Goal: Information Seeking & Learning: Learn about a topic

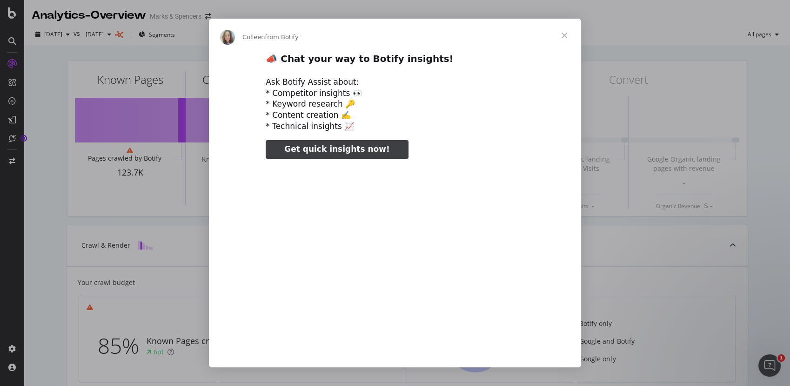
click at [561, 33] on span "Close" at bounding box center [563, 35] width 33 height 33
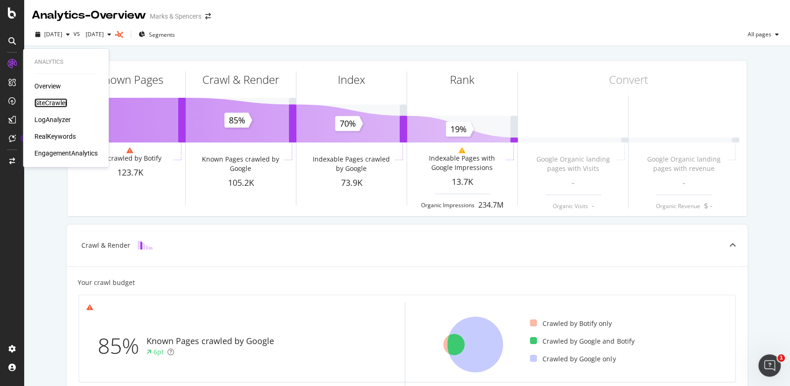
click at [61, 104] on div "SiteCrawler" at bounding box center [50, 102] width 33 height 9
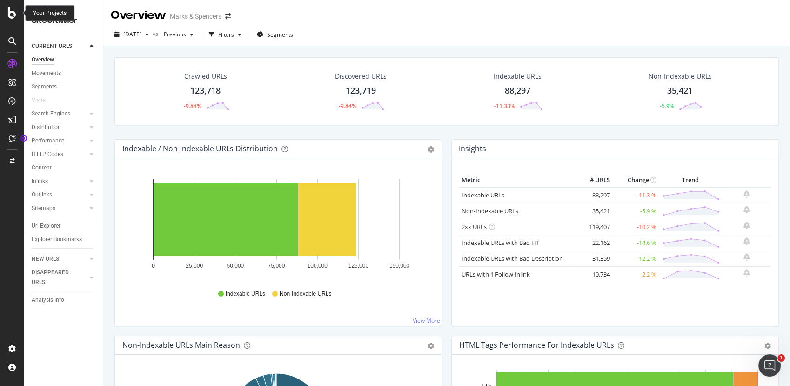
click at [13, 9] on icon at bounding box center [12, 12] width 8 height 11
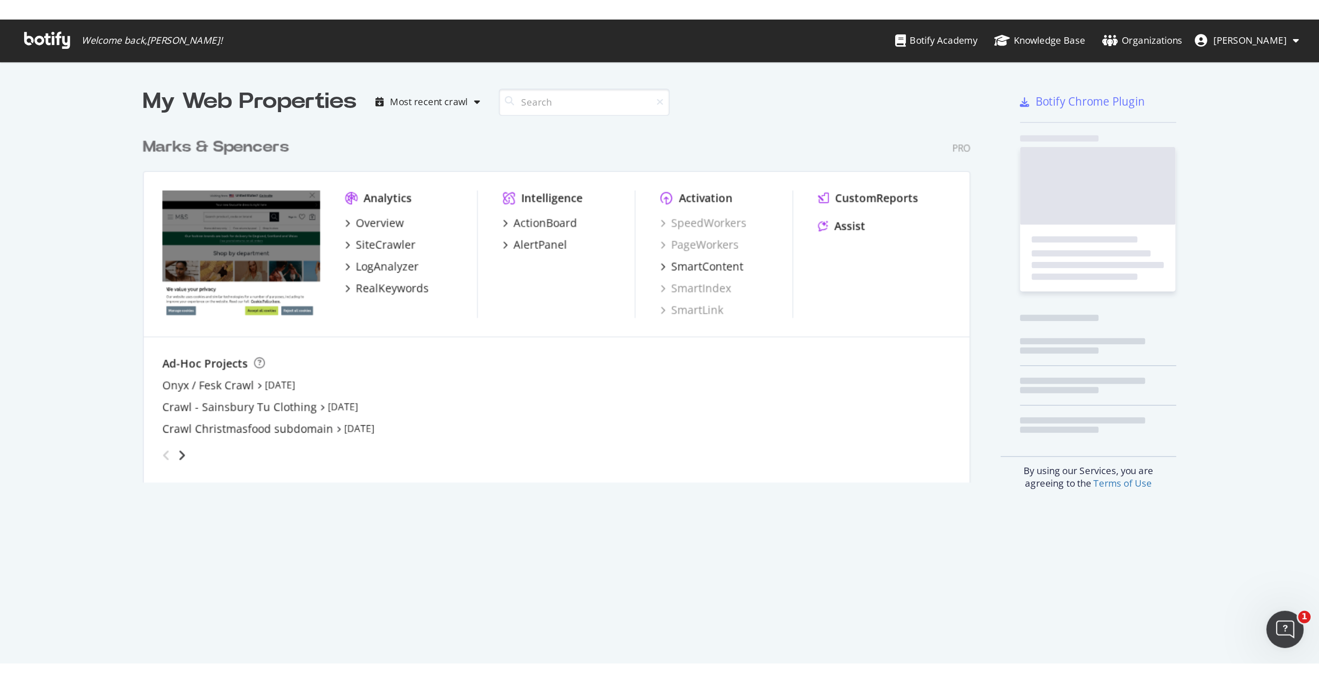
scroll to position [211, 495]
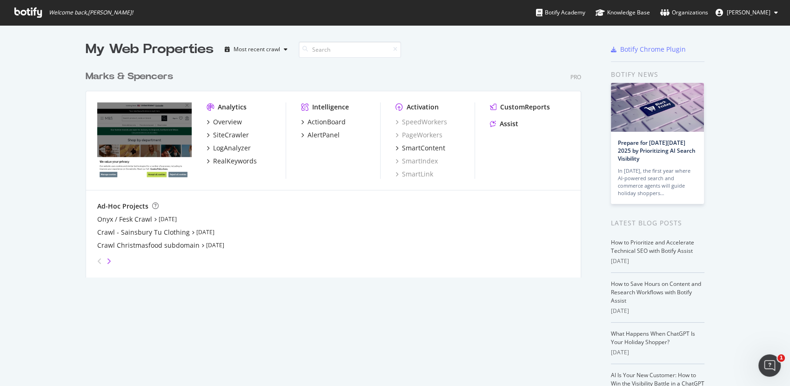
click at [107, 259] on icon "angle-right" at bounding box center [109, 260] width 5 height 7
click at [107, 262] on icon "angle-right" at bounding box center [109, 260] width 5 height 7
click at [227, 132] on div "SiteCrawler" at bounding box center [231, 134] width 36 height 9
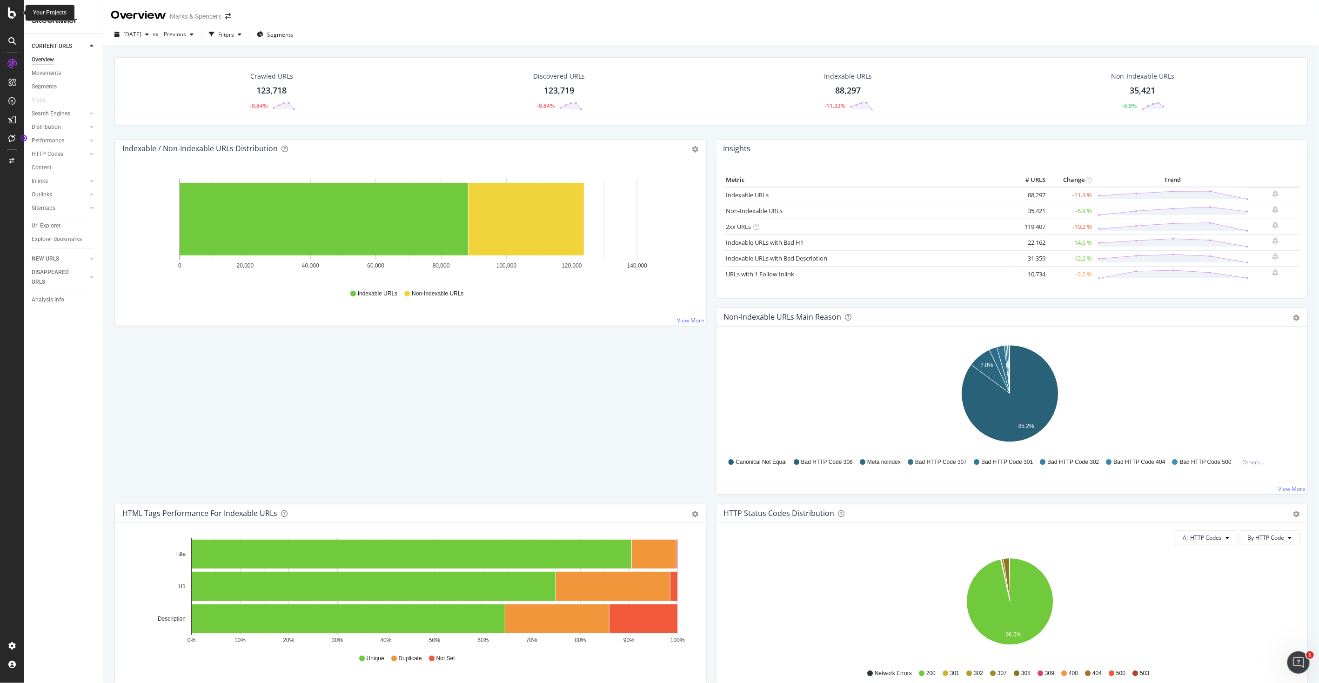
click at [7, 13] on div at bounding box center [12, 12] width 22 height 11
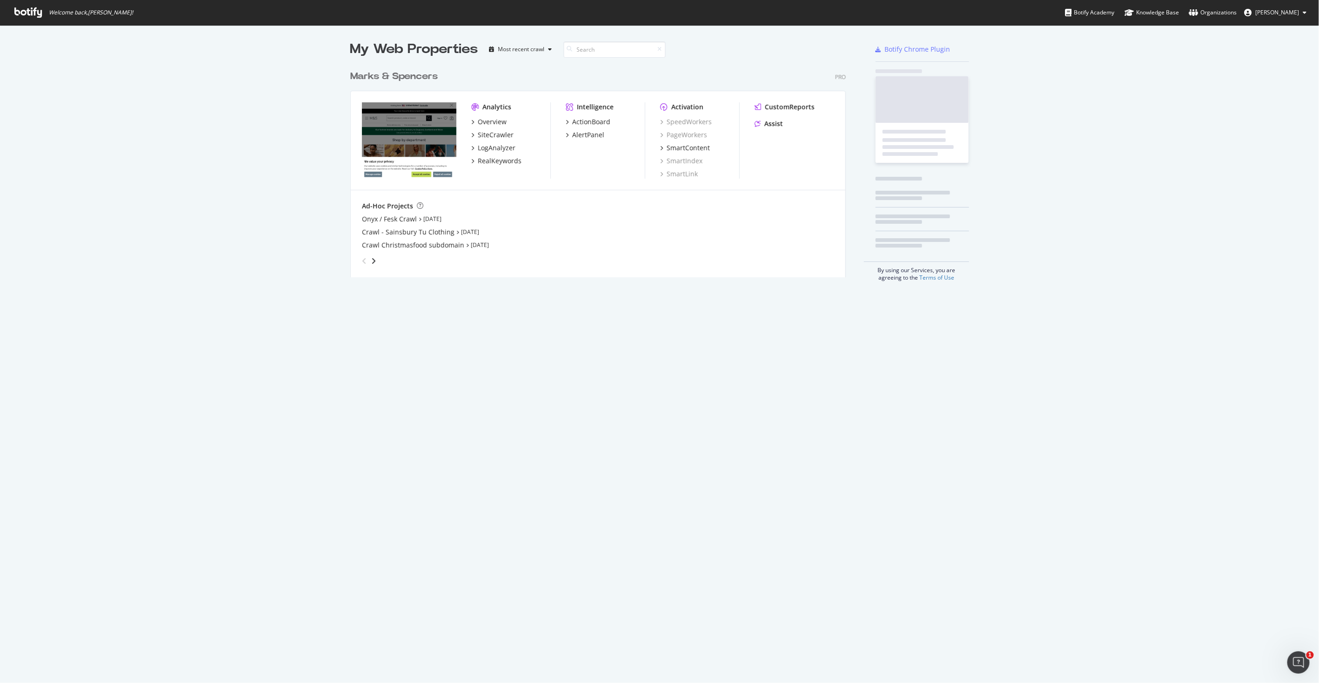
scroll to position [675, 1303]
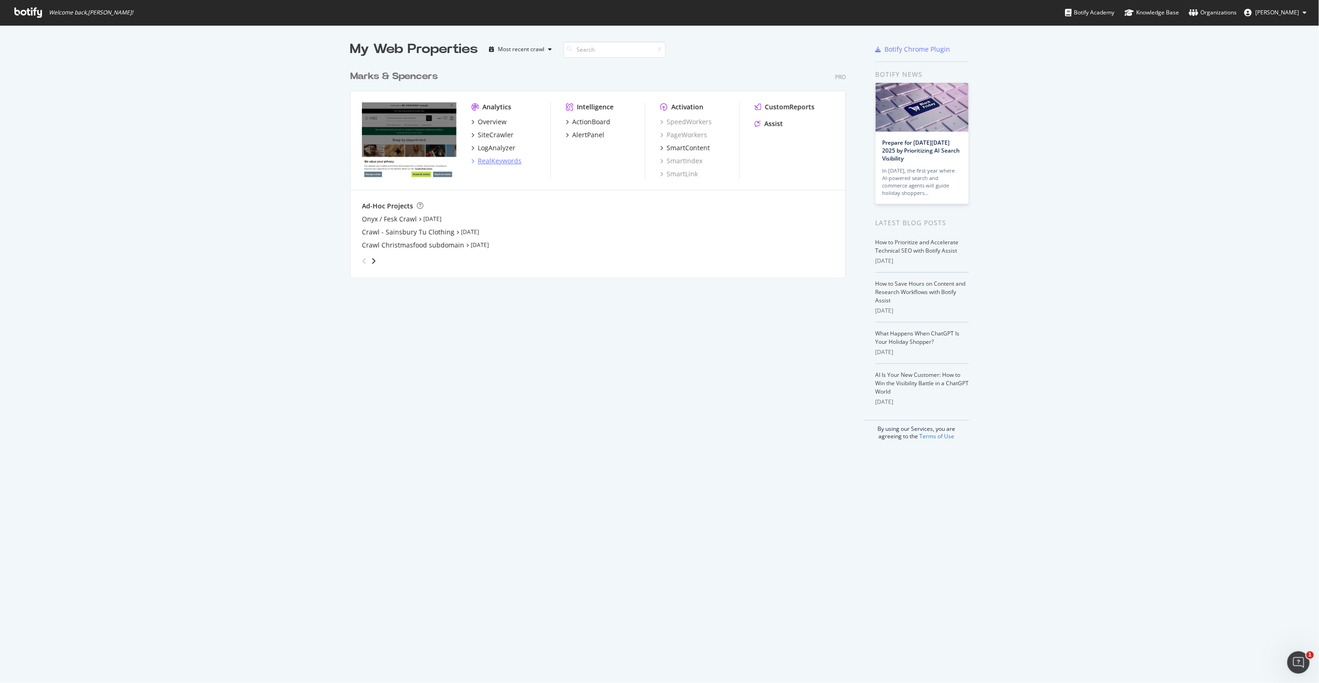
click at [504, 160] on div "RealKeywords" at bounding box center [500, 160] width 44 height 9
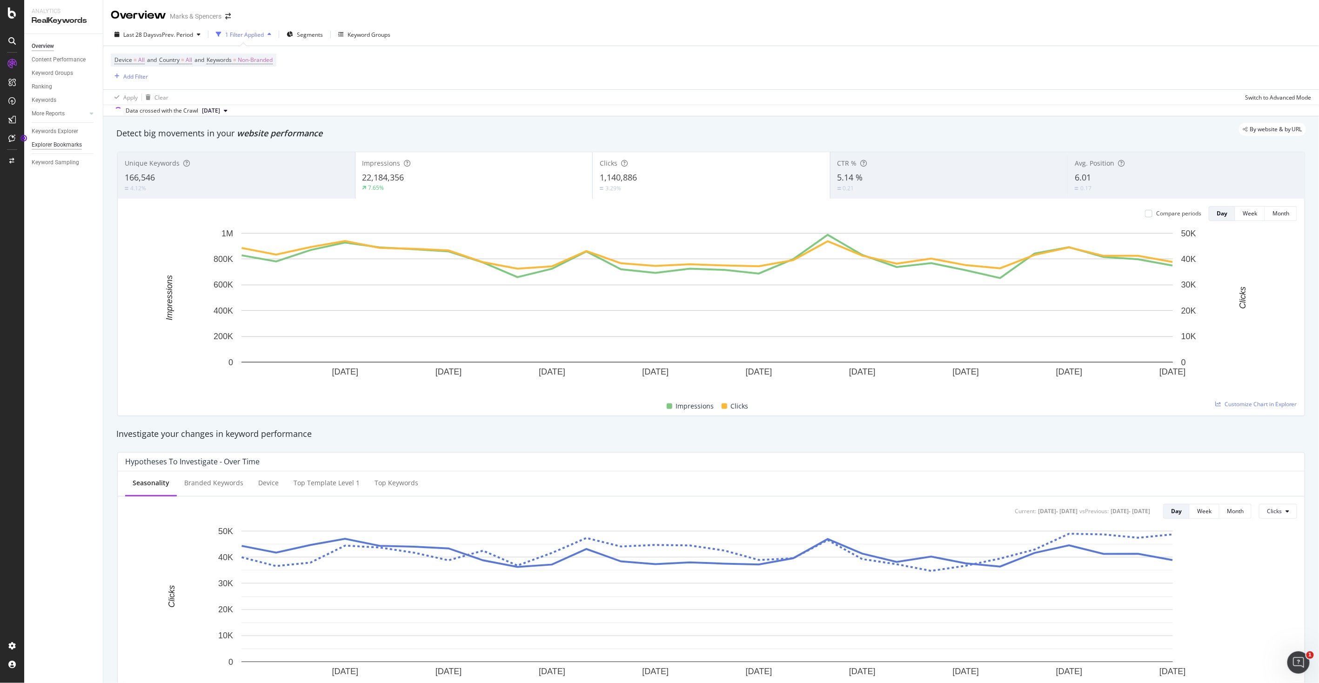
click at [72, 143] on div "Explorer Bookmarks" at bounding box center [57, 145] width 50 height 10
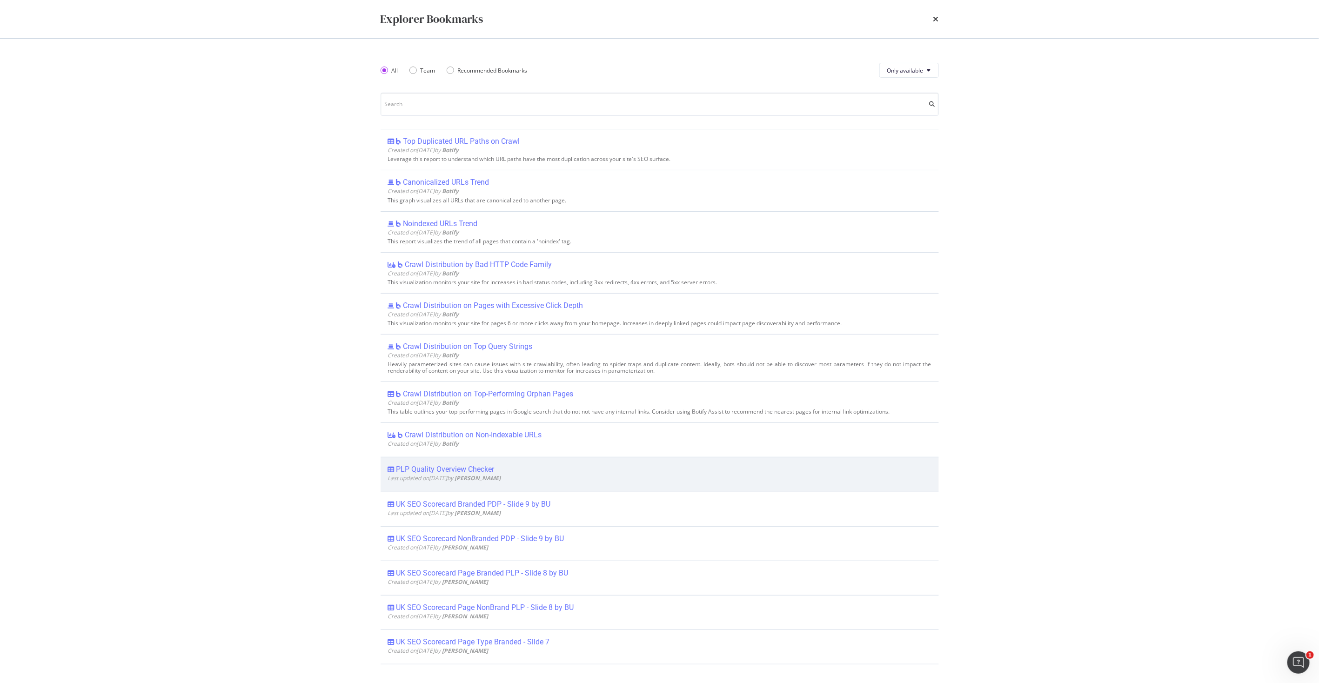
click at [450, 385] on div "PLP Quality Overview Checker" at bounding box center [445, 469] width 98 height 9
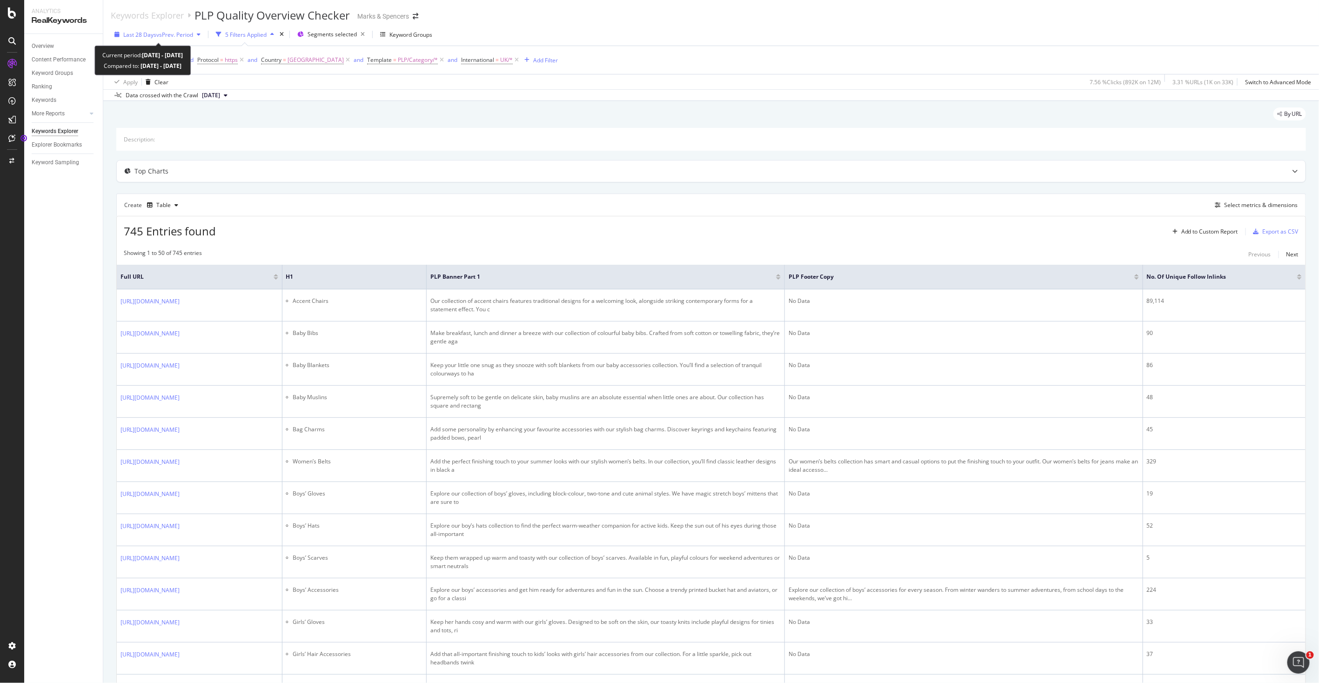
click at [141, 33] on span "Last 28 Days" at bounding box center [139, 35] width 33 height 8
click at [513, 114] on div "By URL" at bounding box center [710, 117] width 1189 height 20
click at [133, 31] on span "Last 28 Days" at bounding box center [139, 35] width 33 height 8
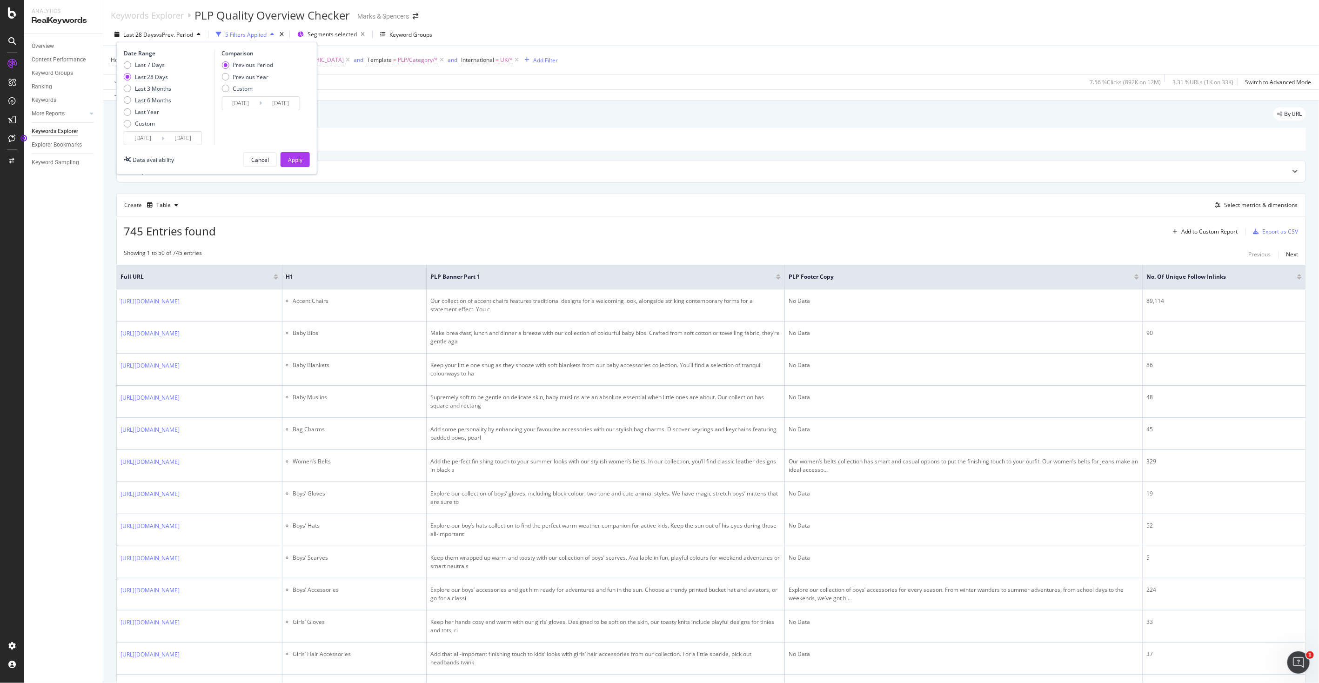
click at [625, 133] on div "Description:" at bounding box center [710, 139] width 1189 height 23
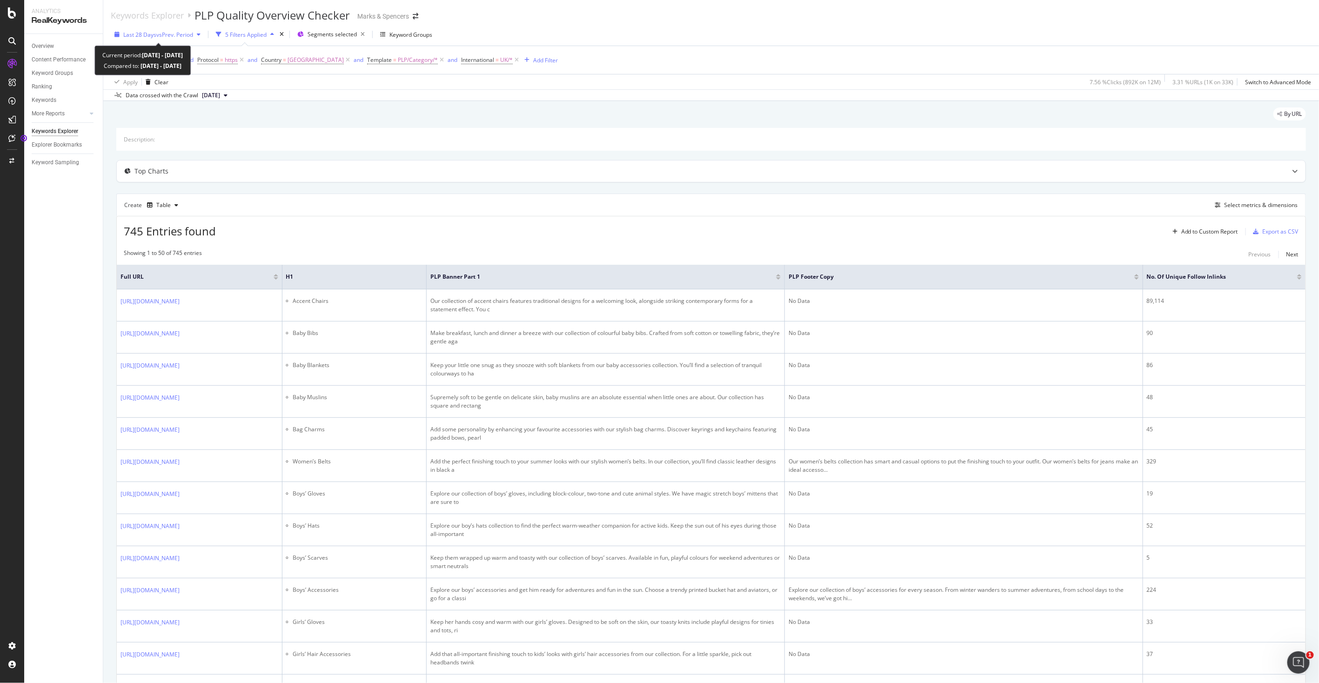
click at [142, 33] on span "Last 28 Days" at bounding box center [139, 35] width 33 height 8
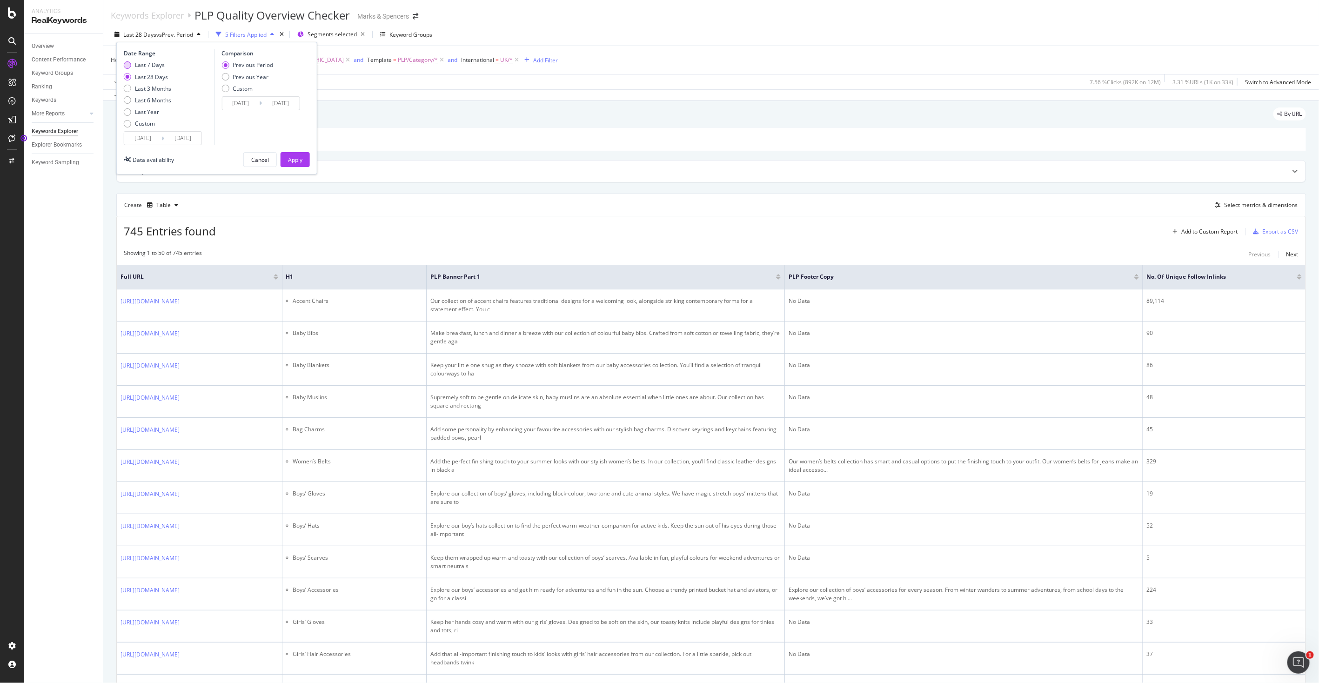
click at [156, 62] on div "Last 7 Days" at bounding box center [150, 65] width 30 height 8
type input "[DATE]"
click at [300, 160] on div "Apply" at bounding box center [295, 160] width 14 height 8
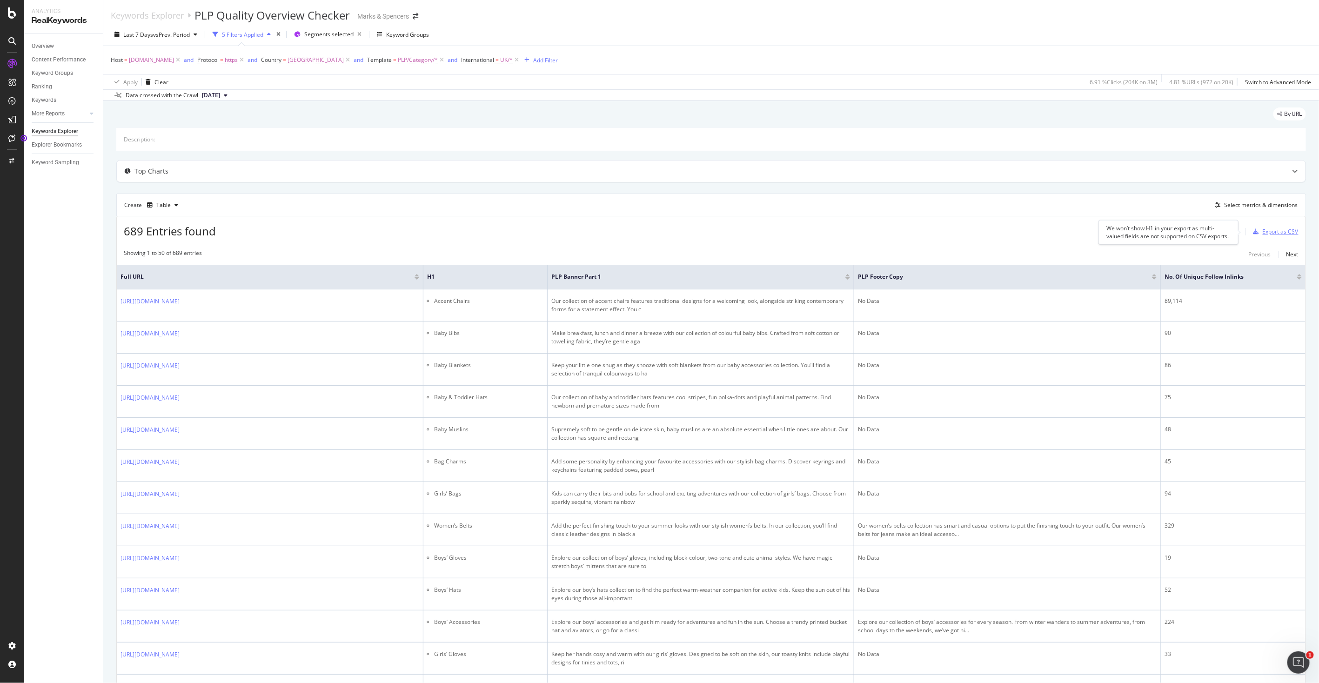
click at [789, 236] on div "Export as CSV" at bounding box center [1273, 232] width 49 height 14
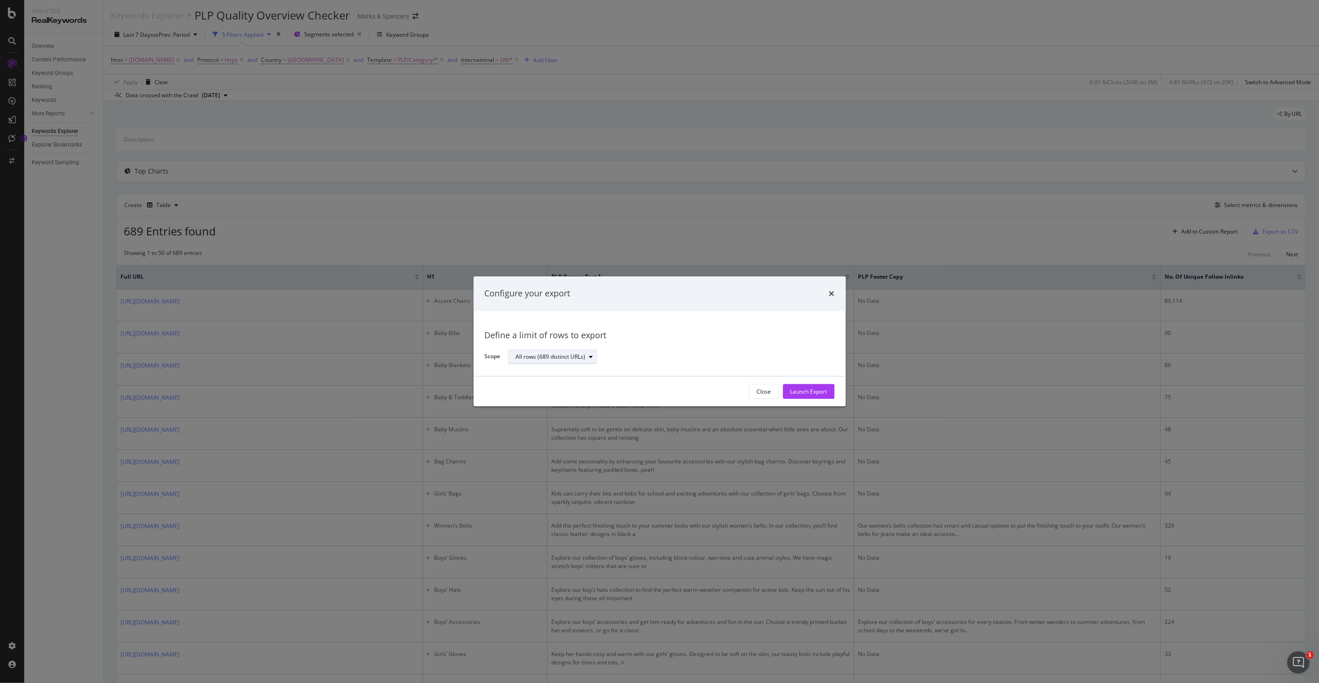
click at [592, 359] on icon "modal" at bounding box center [591, 357] width 4 height 6
click at [675, 332] on div "Define a limit of rows to export" at bounding box center [660, 335] width 350 height 12
click at [760, 385] on button "Close" at bounding box center [764, 391] width 30 height 15
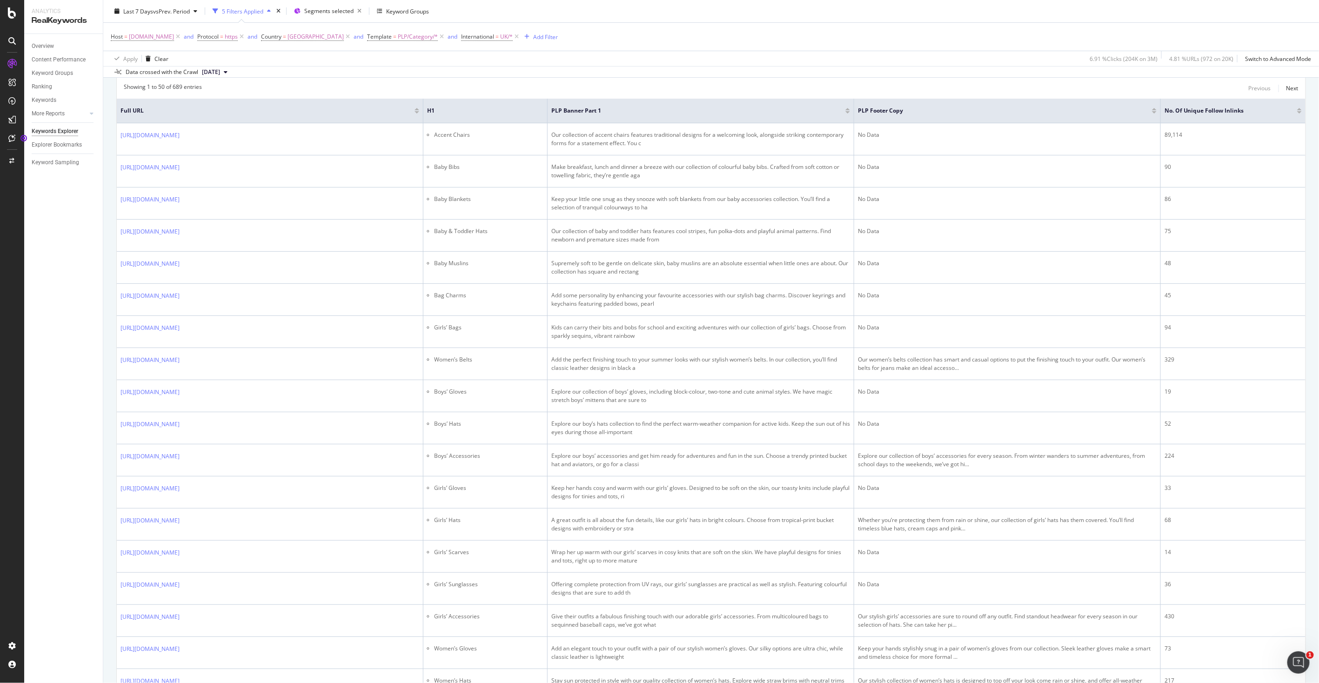
scroll to position [113, 0]
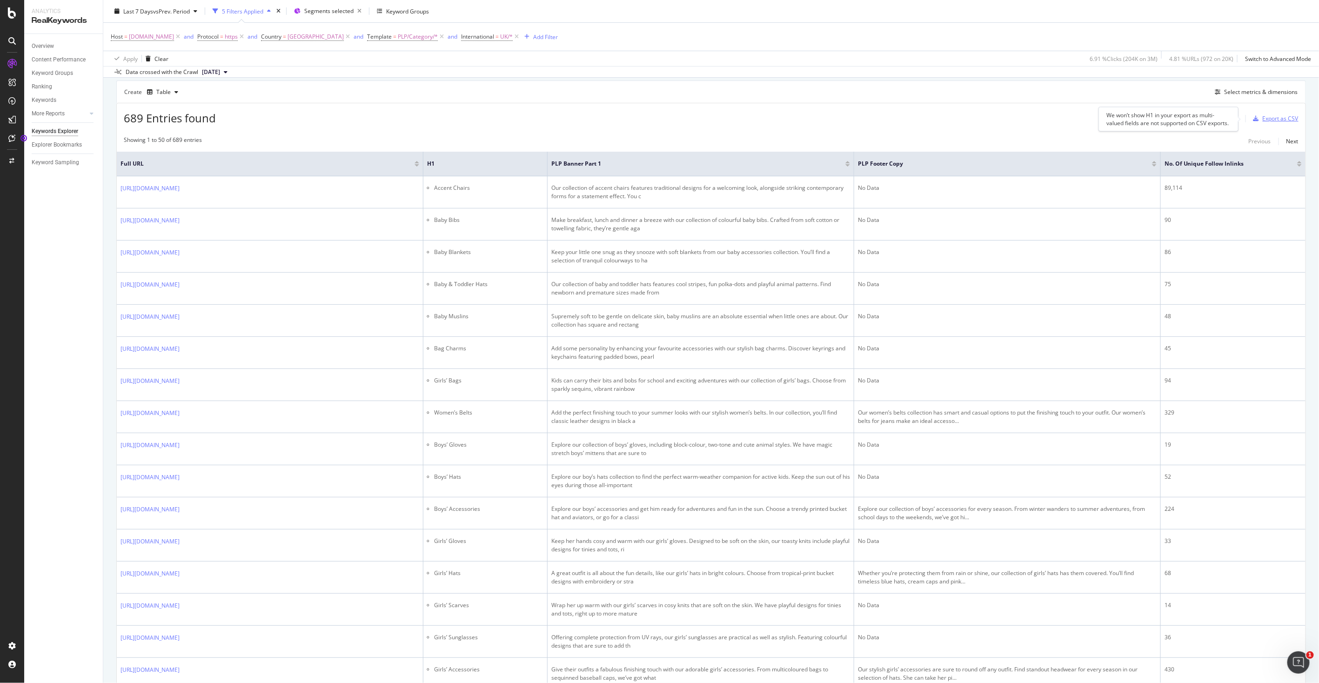
click at [789, 123] on div "Export as CSV" at bounding box center [1273, 119] width 49 height 14
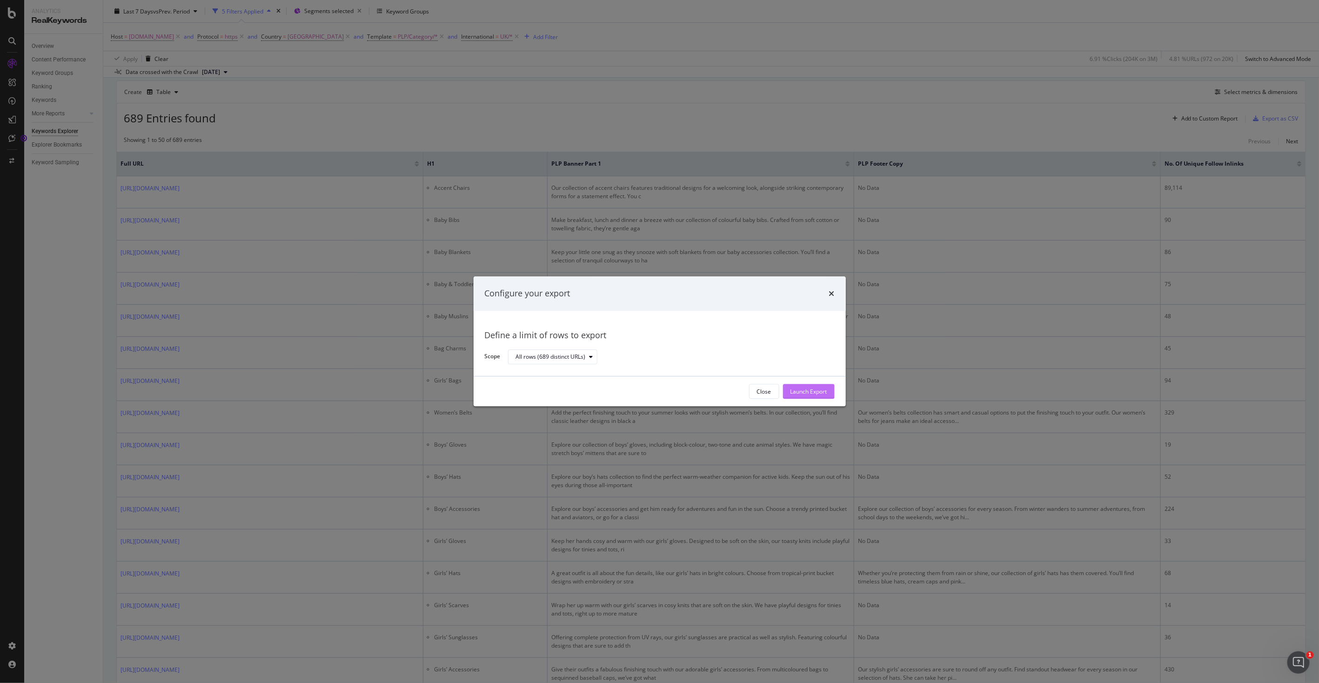
click at [789, 385] on div "Launch Export" at bounding box center [808, 391] width 37 height 8
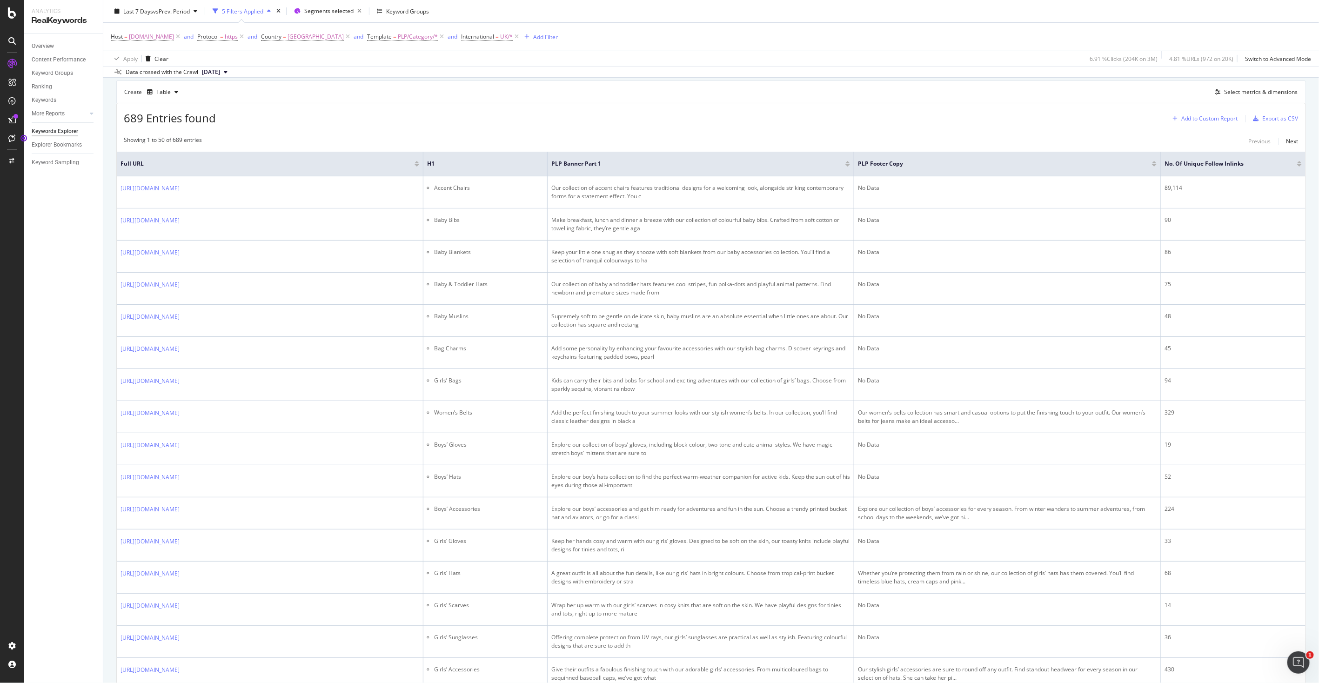
click at [789, 117] on div "Add to Custom Report" at bounding box center [1209, 119] width 57 height 6
click at [789, 182] on div "2. Indexability" at bounding box center [1149, 183] width 151 height 12
click at [789, 94] on div "Create Table Select metrics & dimensions" at bounding box center [710, 91] width 1189 height 22
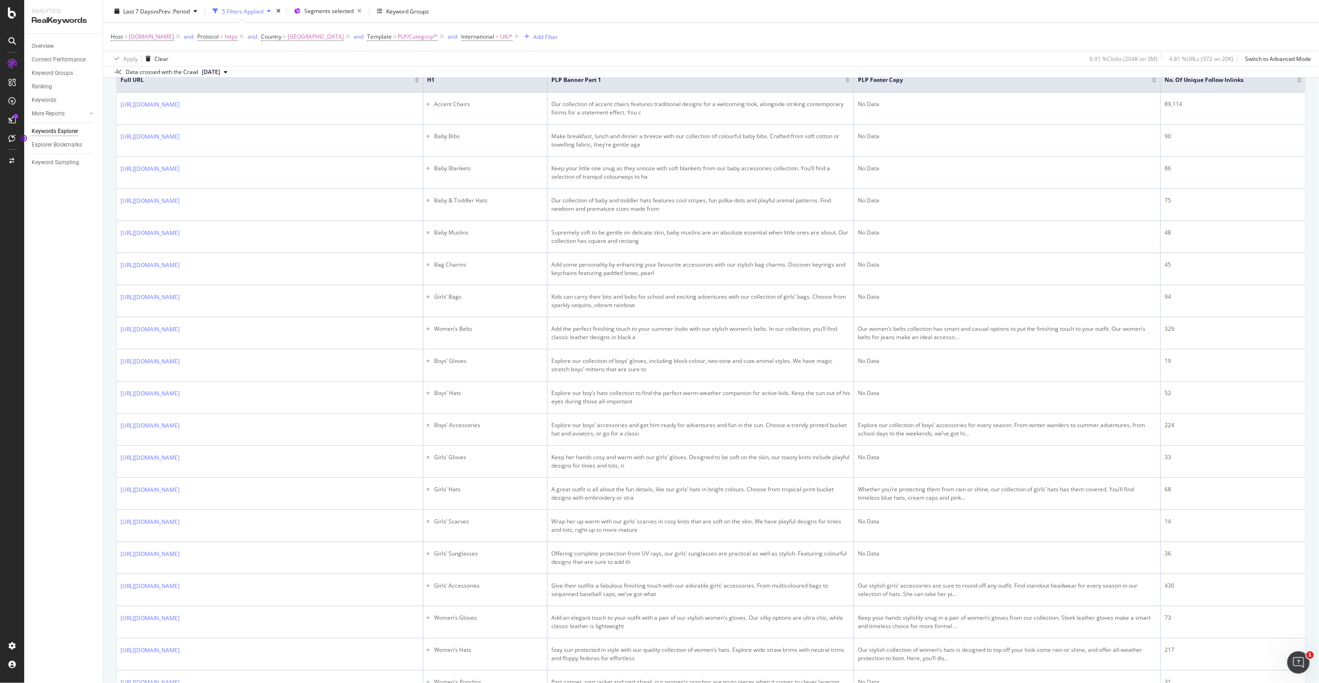
scroll to position [0, 0]
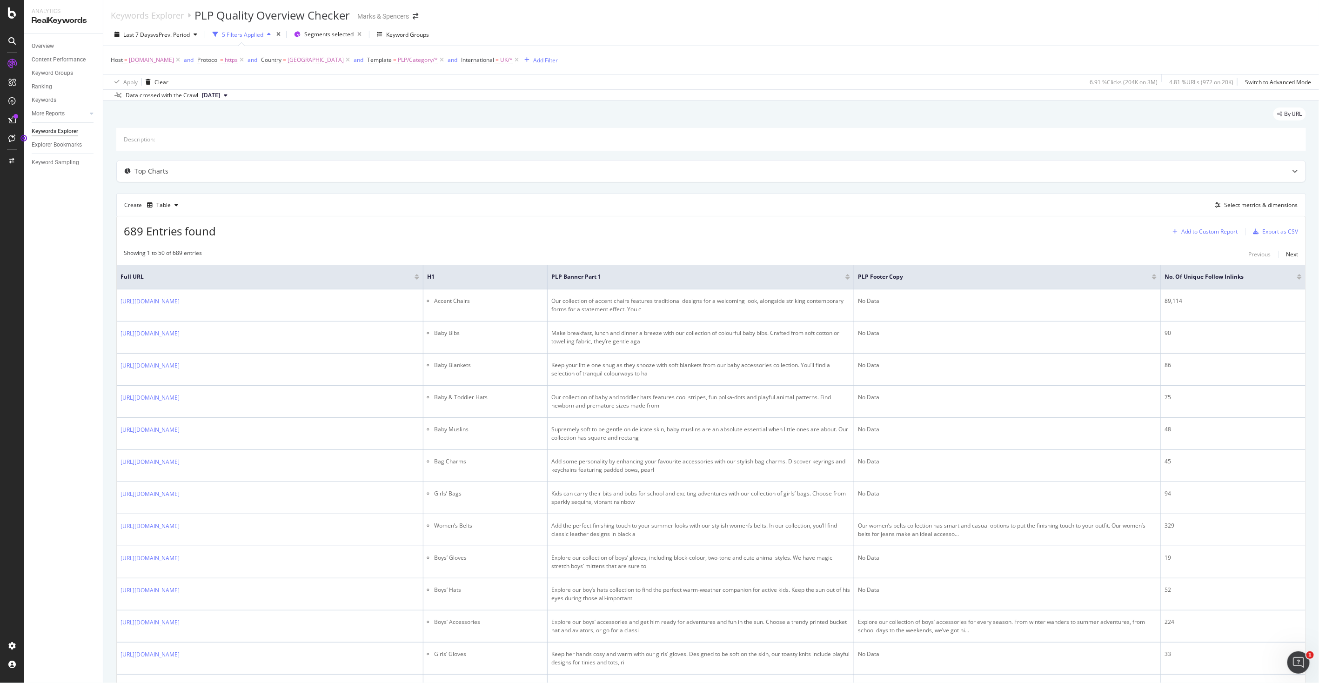
click at [789, 231] on div "Add to Custom Report" at bounding box center [1209, 232] width 57 height 6
click at [547, 135] on div "Description:" at bounding box center [710, 139] width 1189 height 23
click at [263, 34] on div "5 Filters Applied" at bounding box center [242, 35] width 41 height 8
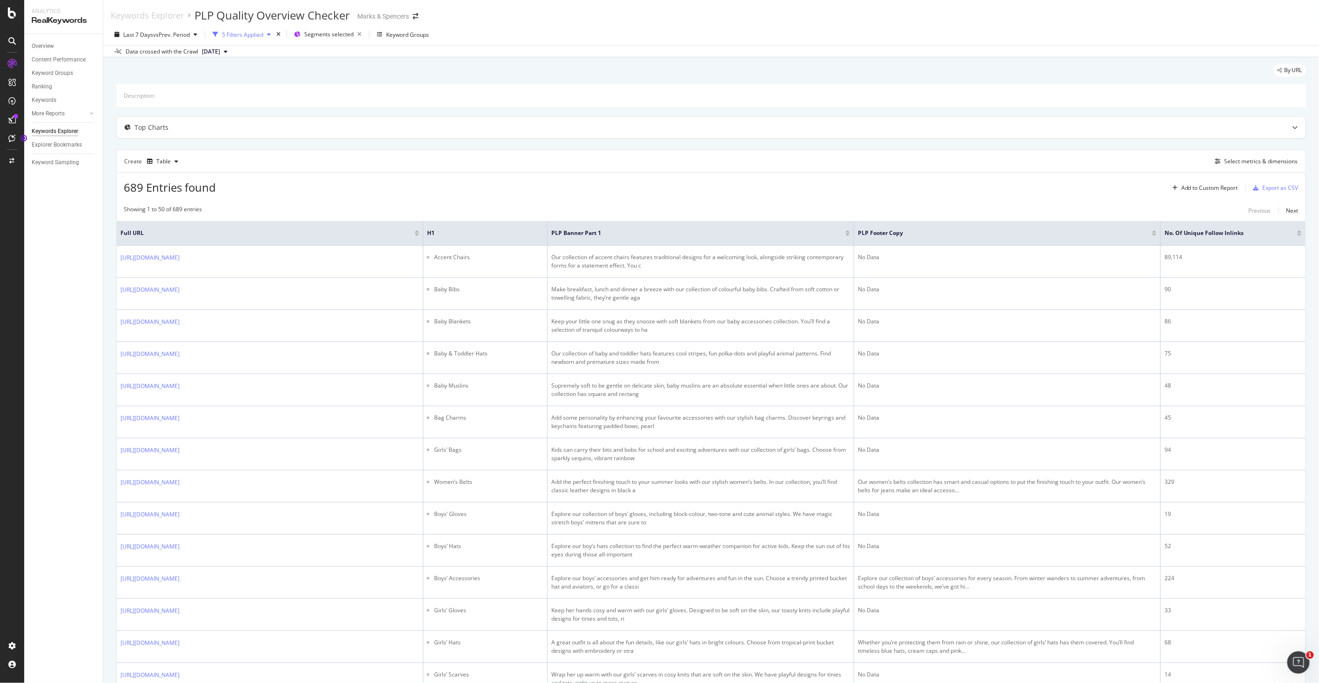
click at [263, 34] on div "5 Filters Applied" at bounding box center [242, 35] width 41 height 8
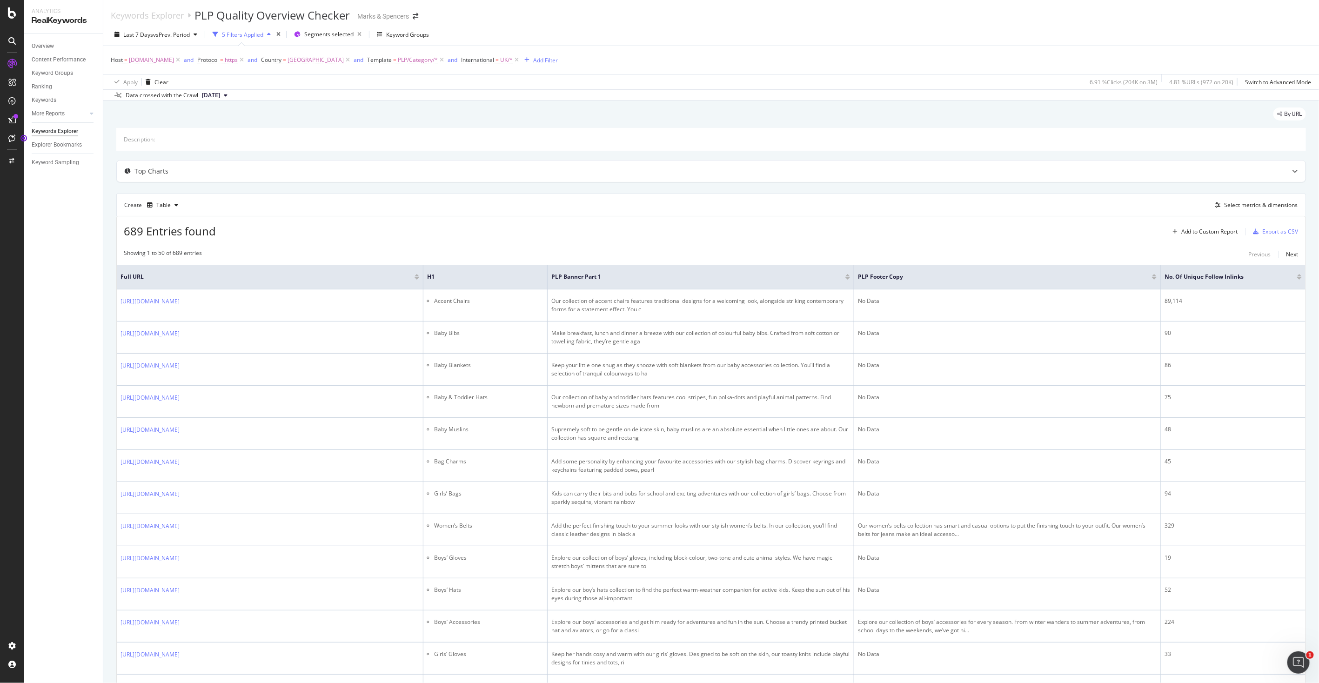
click at [70, 134] on div "Keywords Explorer" at bounding box center [55, 132] width 47 height 10
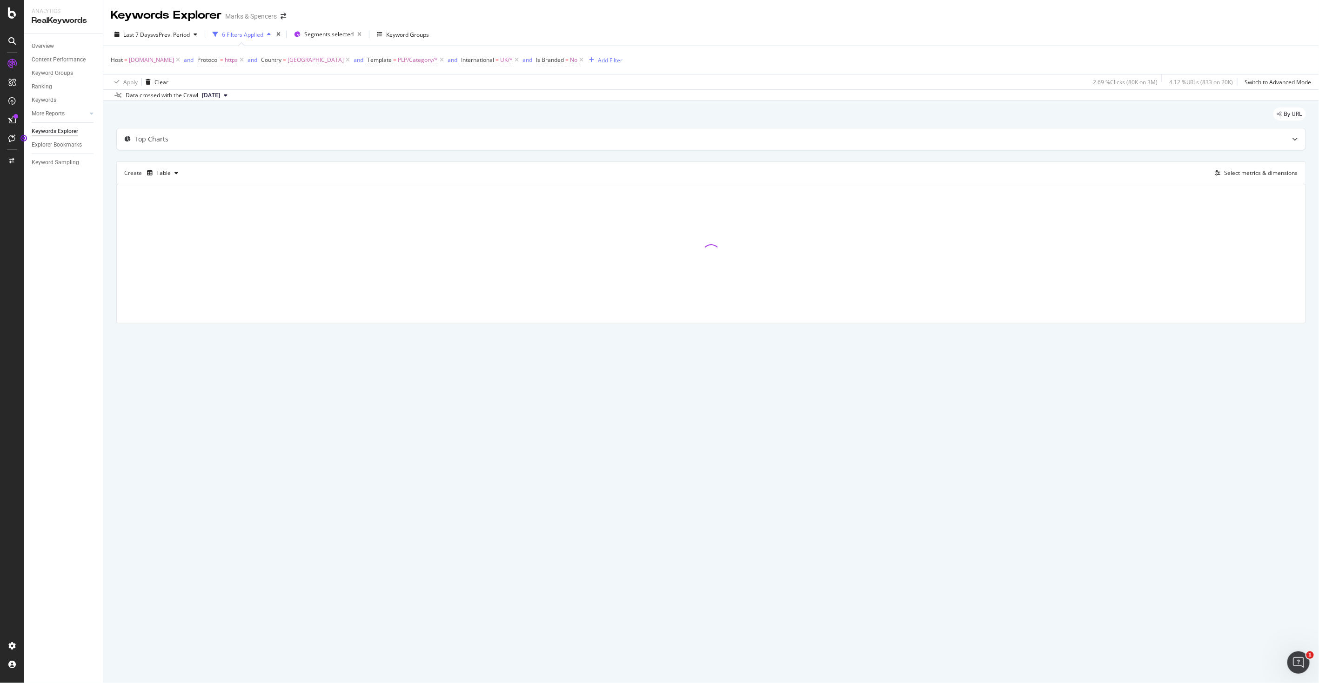
click at [70, 134] on div "Keywords Explorer" at bounding box center [55, 132] width 47 height 10
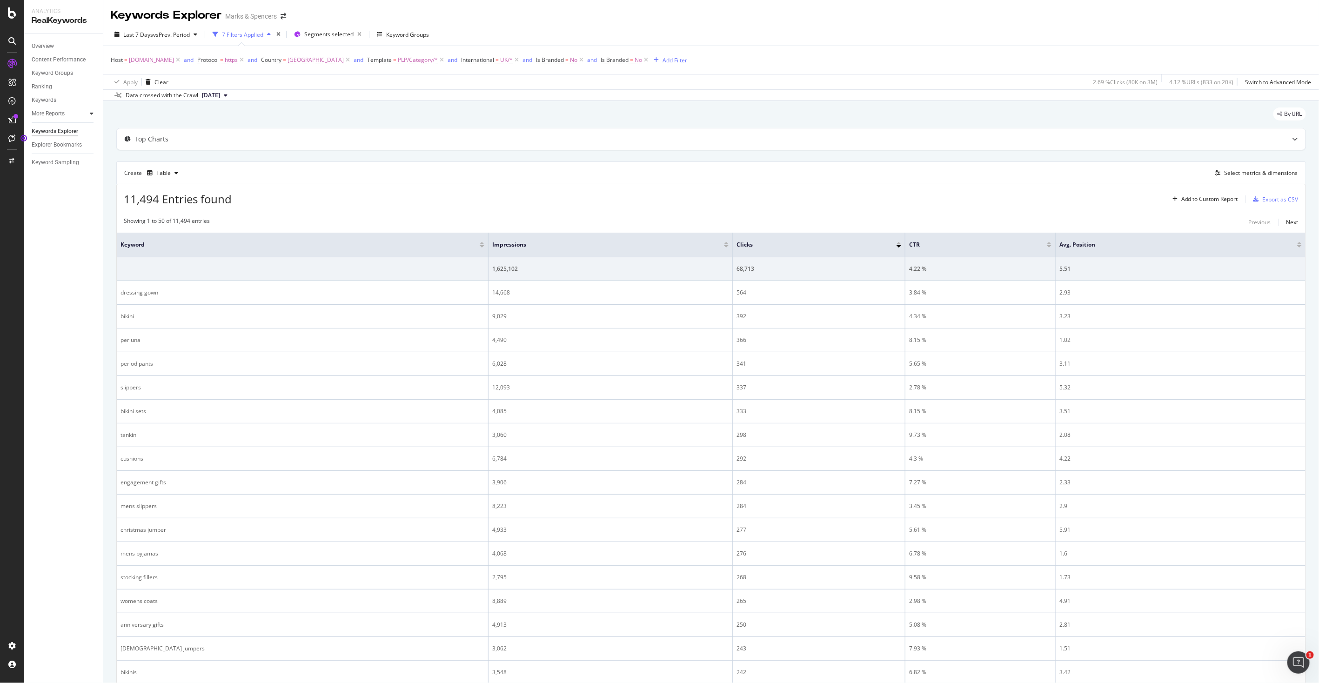
click at [87, 113] on div at bounding box center [91, 113] width 9 height 9
click at [57, 201] on div "Explorer Bookmarks" at bounding box center [57, 199] width 50 height 10
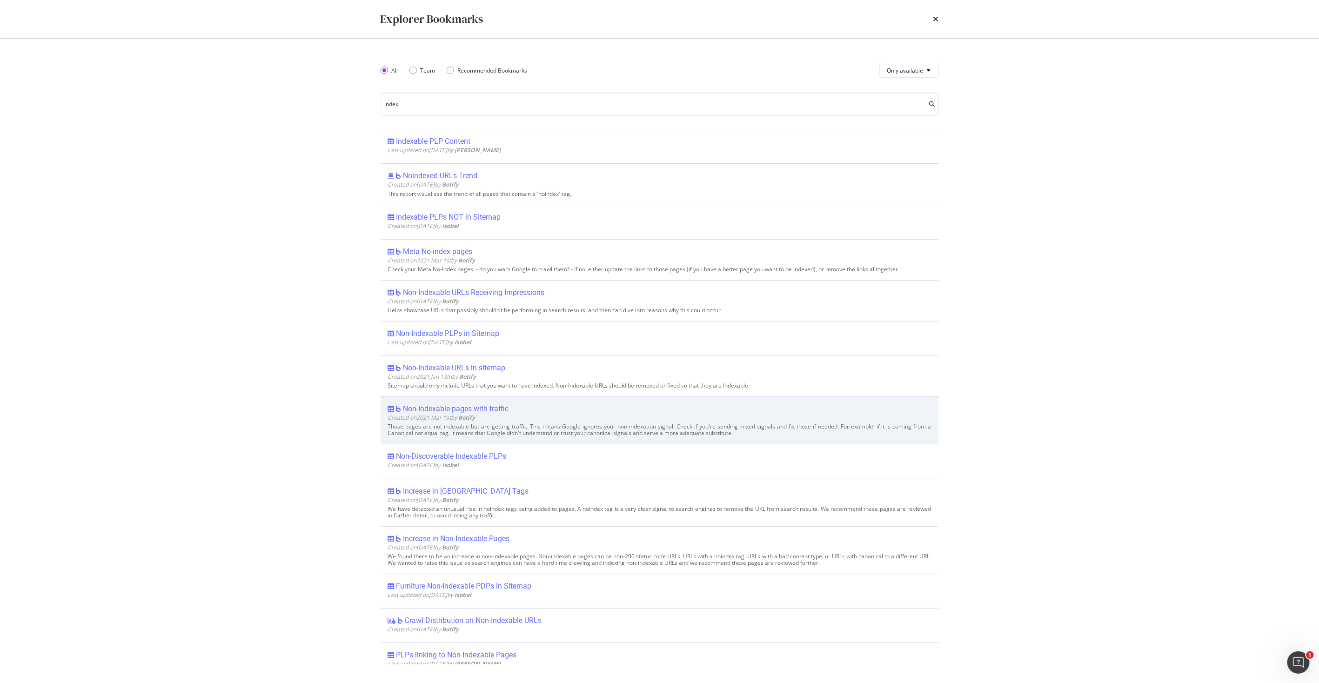
type input "index"
drag, startPoint x: 462, startPoint y: 406, endPoint x: 445, endPoint y: 409, distance: 17.2
click at [445, 385] on div "Non-Indexable pages with traffic" at bounding box center [456, 408] width 106 height 9
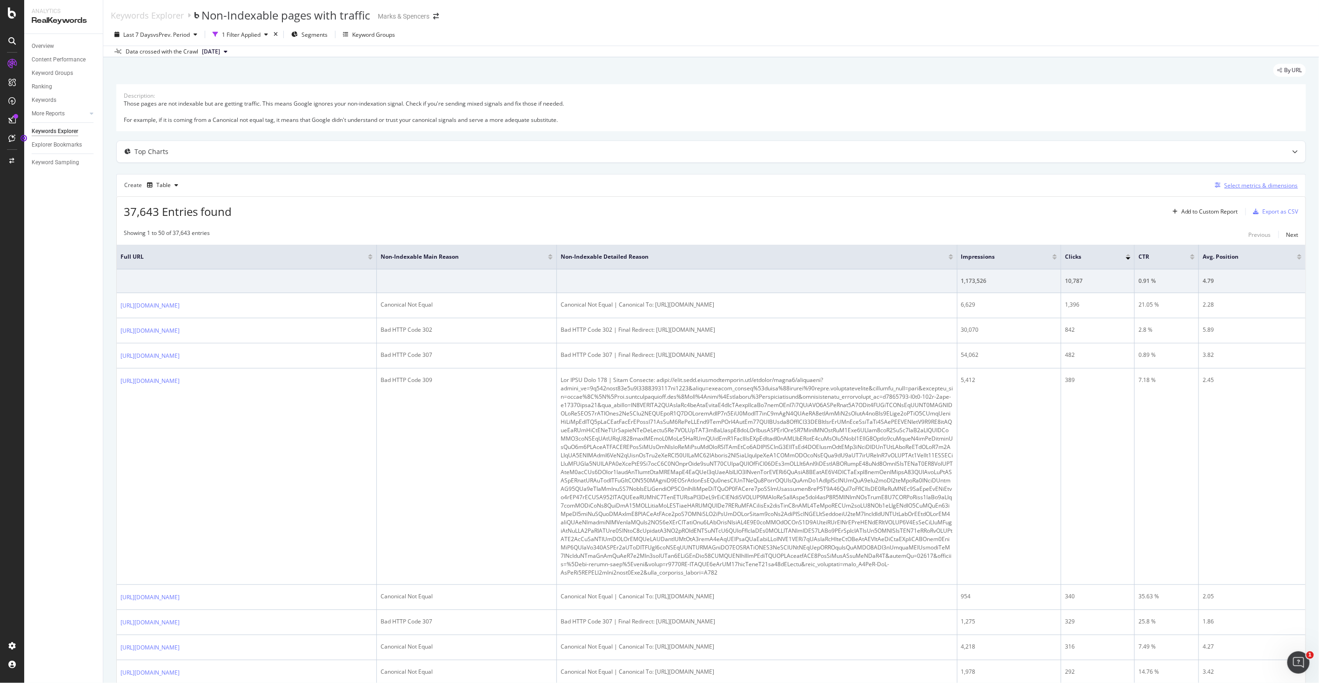
click at [789, 184] on div "Select metrics & dimensions" at bounding box center [1260, 185] width 73 height 8
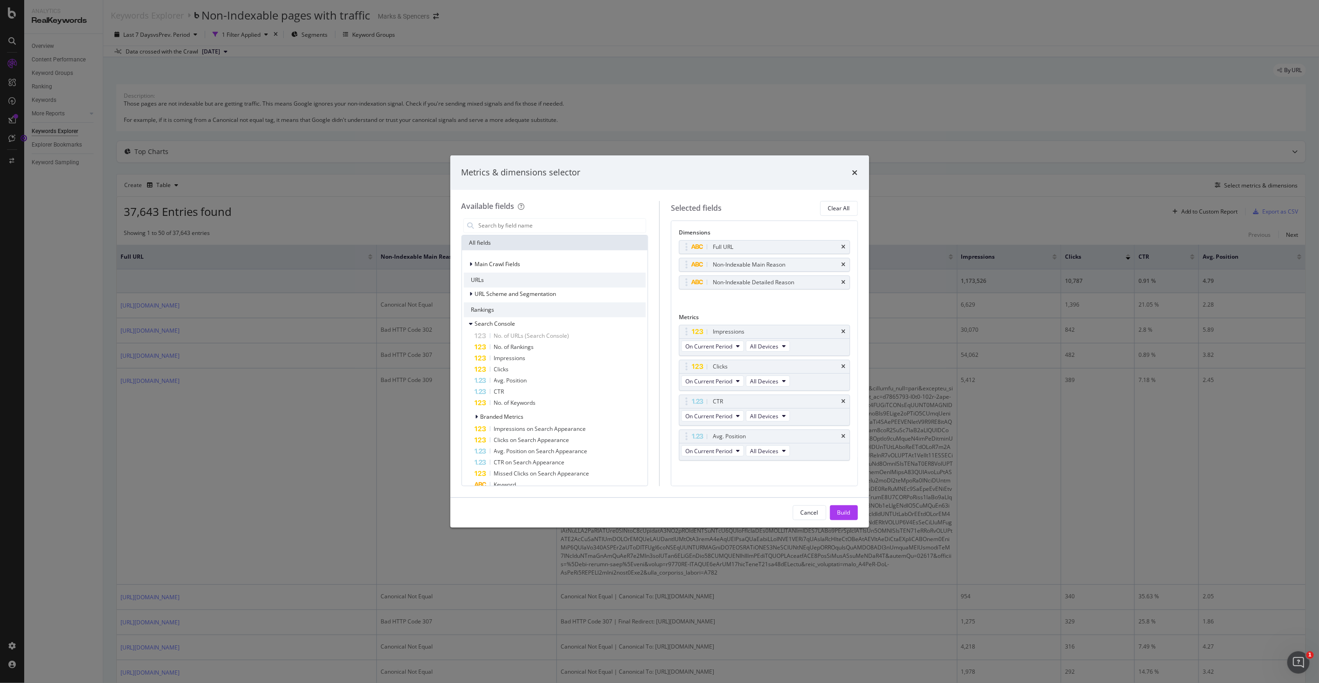
scroll to position [7, 0]
click at [789, 385] on div "Cancel" at bounding box center [810, 512] width 18 height 8
